Goal: Transaction & Acquisition: Purchase product/service

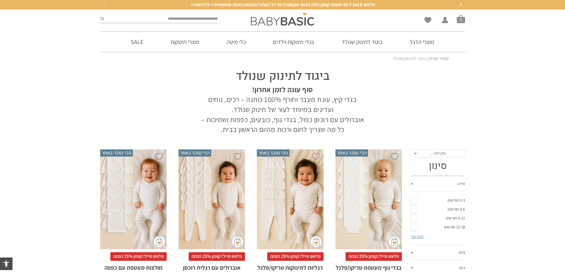
click at [460, 208] on link "3-6 חודשים" at bounding box center [438, 209] width 54 height 9
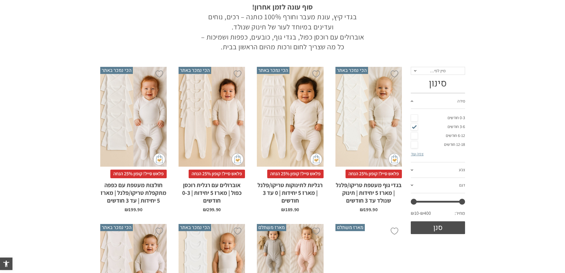
scroll to position [89, 0]
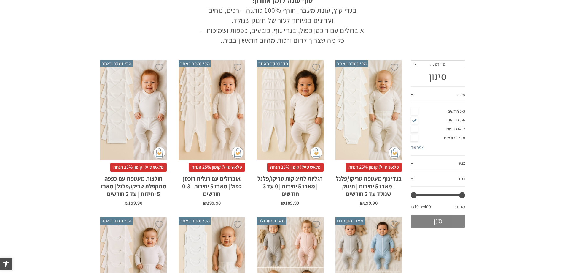
click at [455, 218] on button "סנן" at bounding box center [438, 221] width 54 height 13
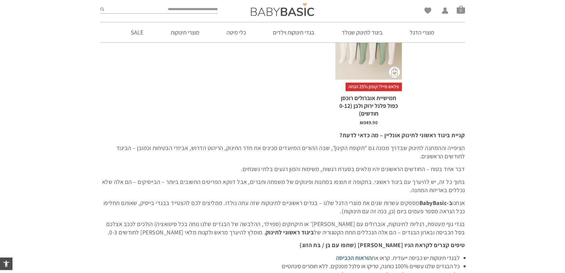
scroll to position [445, 0]
